Goal: Consume media (video, audio)

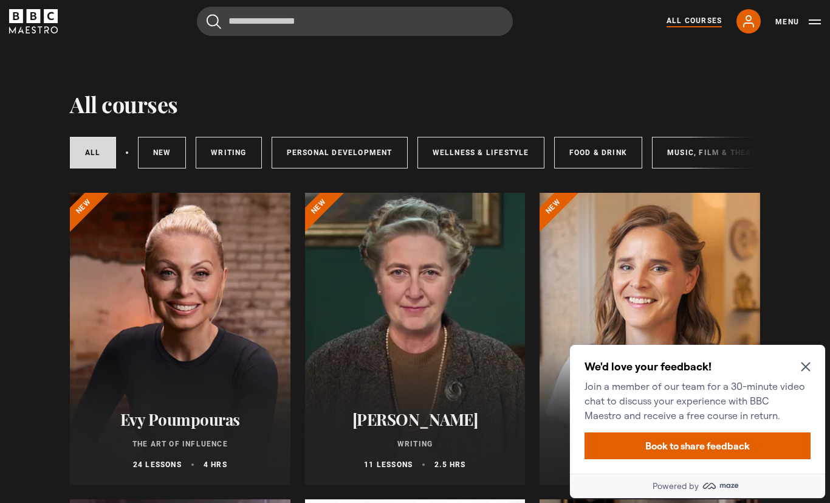
click at [807, 364] on icon "Close Maze Prompt" at bounding box center [805, 366] width 9 height 9
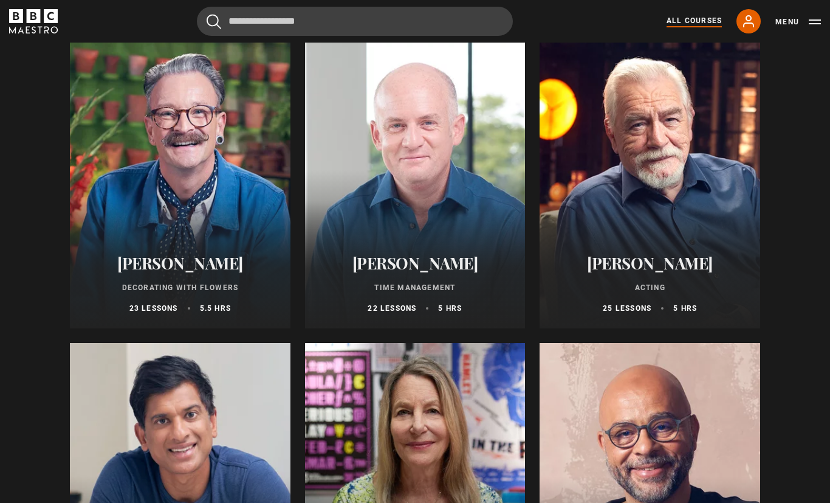
scroll to position [1686, 0]
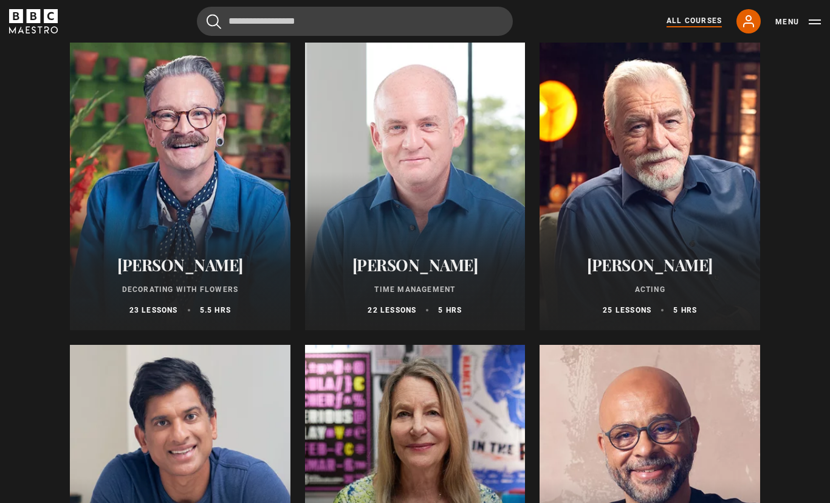
click at [756, 20] on icon at bounding box center [749, 21] width 15 height 15
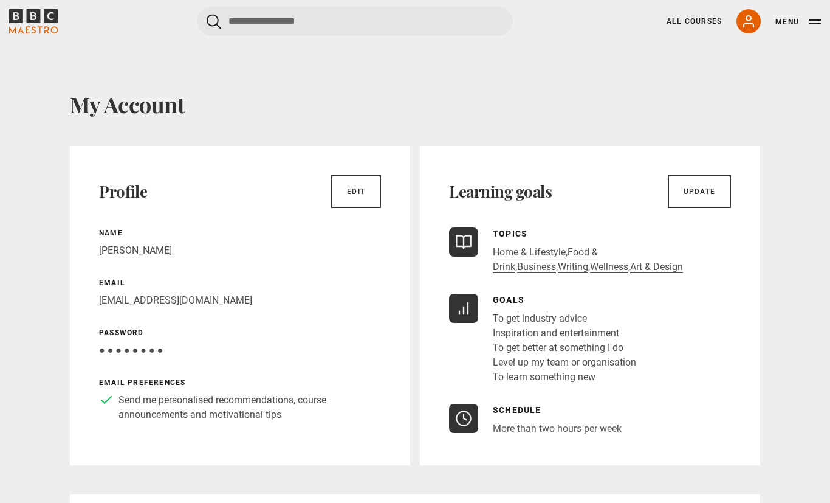
click at [791, 26] on button "Menu" at bounding box center [799, 22] width 46 height 12
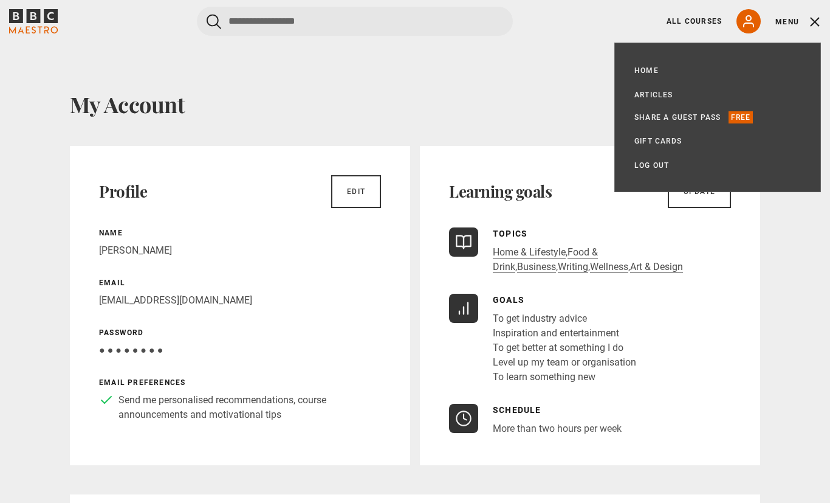
click at [575, 104] on h1 "My Account" at bounding box center [415, 104] width 691 height 26
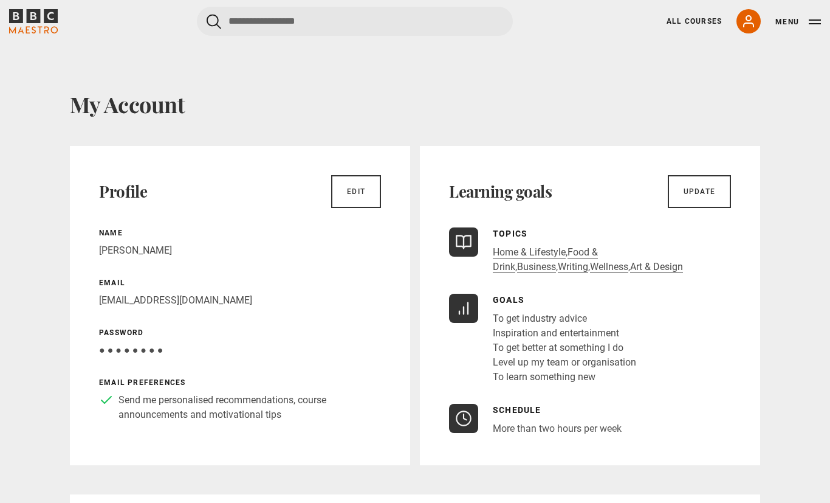
click at [689, 22] on link "All Courses" at bounding box center [694, 21] width 55 height 11
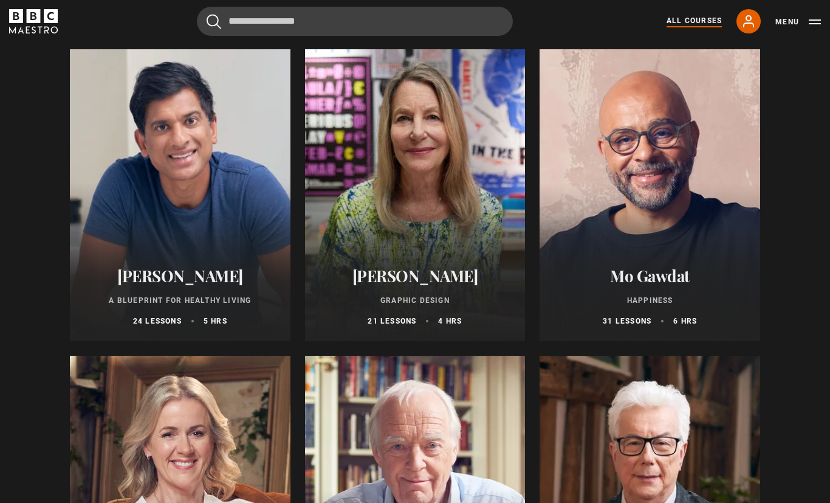
scroll to position [1993, 0]
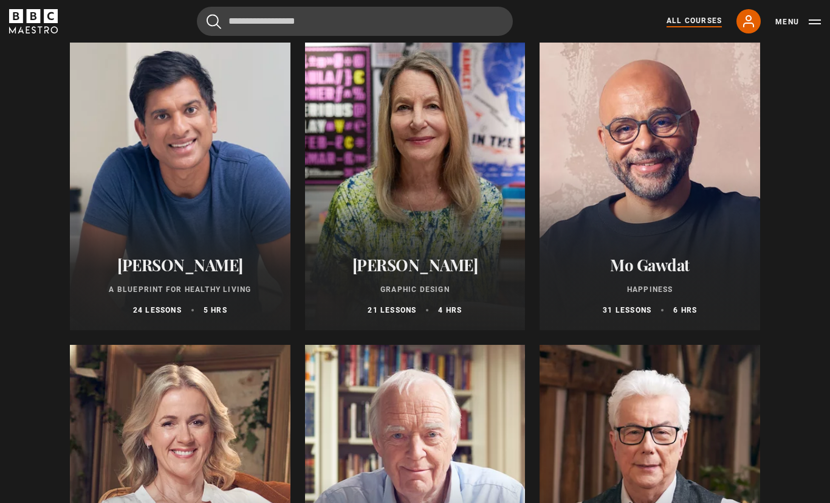
click at [223, 186] on div at bounding box center [180, 184] width 221 height 292
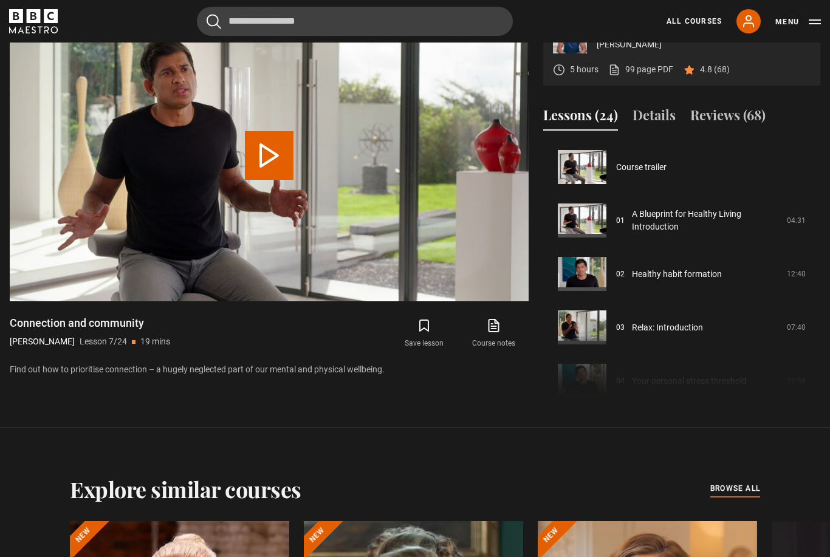
scroll to position [321, 0]
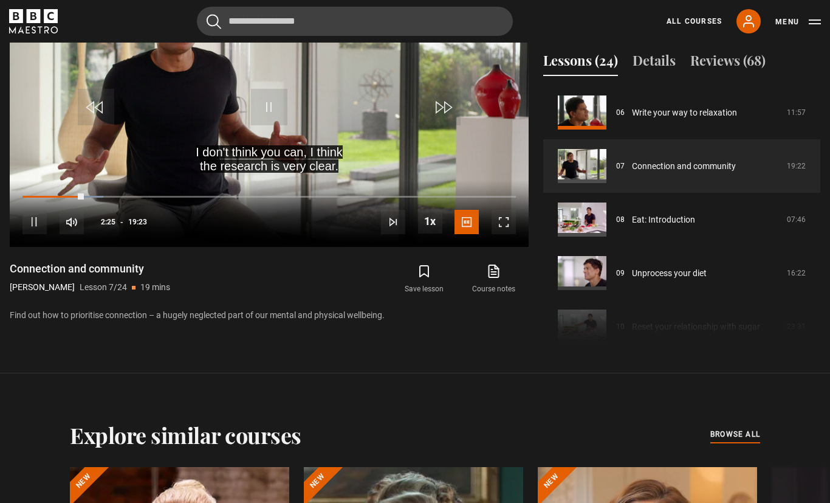
click at [317, 204] on video-js "I don't think you can, I think the research is very clear. Video Player is load…" at bounding box center [269, 101] width 519 height 292
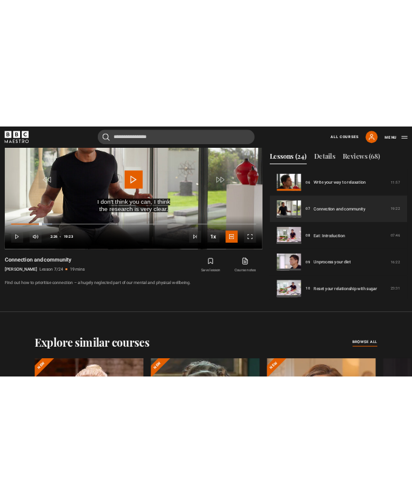
scroll to position [627, 0]
